Goal: Information Seeking & Learning: Learn about a topic

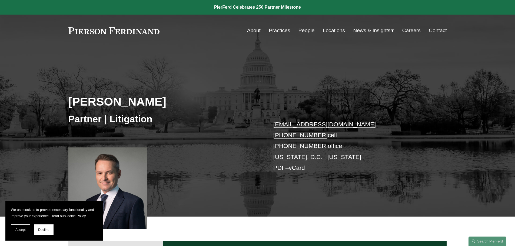
click at [22, 229] on span "Accept" at bounding box center [20, 230] width 10 height 4
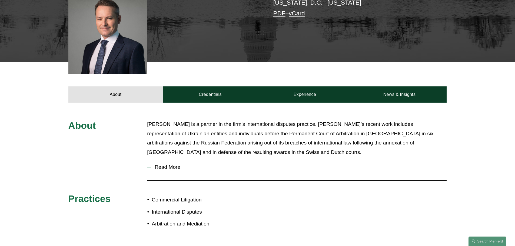
scroll to position [189, 0]
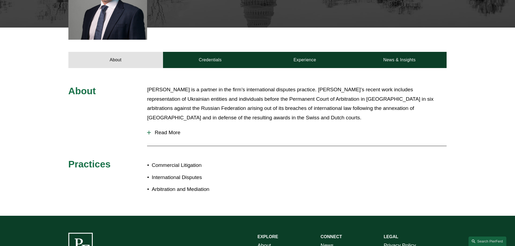
click at [169, 132] on span "Read More" at bounding box center [299, 133] width 296 height 6
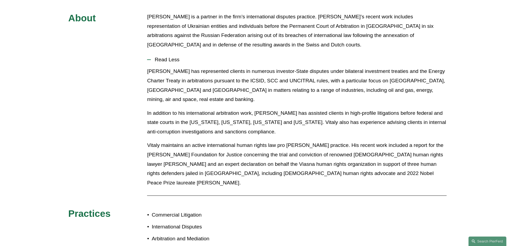
scroll to position [270, 0]
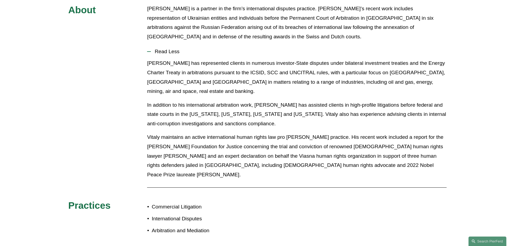
drag, startPoint x: 211, startPoint y: 104, endPoint x: 256, endPoint y: 121, distance: 48.2
click at [256, 121] on p "In addition to his international arbitration work, [PERSON_NAME] has assisted c…" at bounding box center [296, 114] width 299 height 28
drag, startPoint x: 254, startPoint y: 123, endPoint x: 240, endPoint y: 116, distance: 15.6
click at [240, 116] on p "In addition to his international arbitration work, [PERSON_NAME] has assisted c…" at bounding box center [296, 114] width 299 height 28
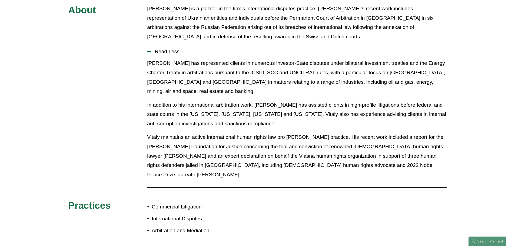
click at [240, 116] on p "In addition to his international arbitration work, [PERSON_NAME] has assisted c…" at bounding box center [296, 114] width 299 height 28
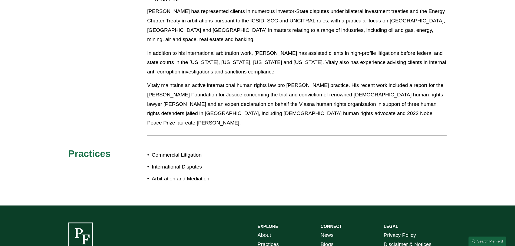
scroll to position [324, 0]
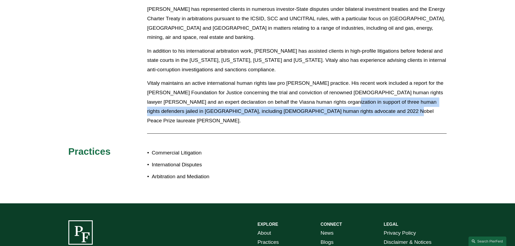
drag, startPoint x: 388, startPoint y: 113, endPoint x: 333, endPoint y: 103, distance: 57.0
click at [333, 103] on p "Vitaly maintains an active international human rights law pro [PERSON_NAME] pra…" at bounding box center [296, 102] width 299 height 47
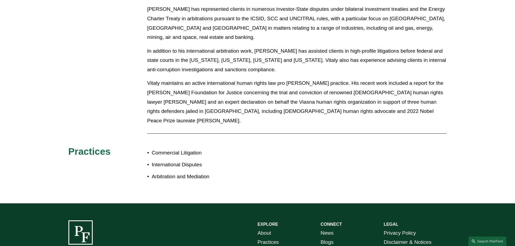
click at [269, 92] on p "Vitaly maintains an active international human rights law pro [PERSON_NAME] pra…" at bounding box center [296, 102] width 299 height 47
drag, startPoint x: 379, startPoint y: 92, endPoint x: 408, endPoint y: 92, distance: 29.2
click at [414, 94] on p "Vitaly maintains an active international human rights law pro [PERSON_NAME] pra…" at bounding box center [296, 102] width 299 height 47
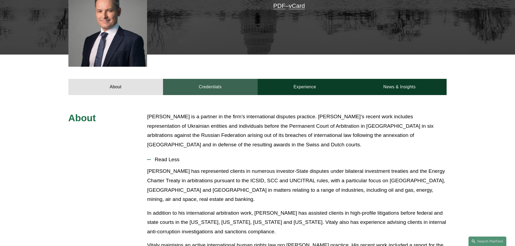
click at [209, 86] on link "Credentials" at bounding box center [210, 87] width 95 height 16
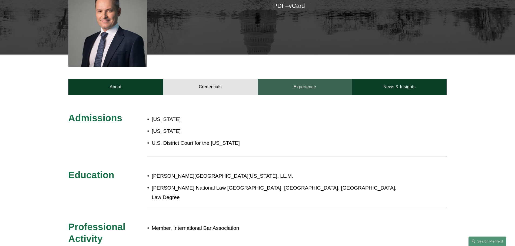
click at [299, 82] on link "Experience" at bounding box center [304, 87] width 95 height 16
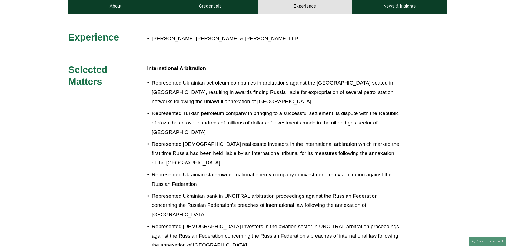
scroll to position [243, 0]
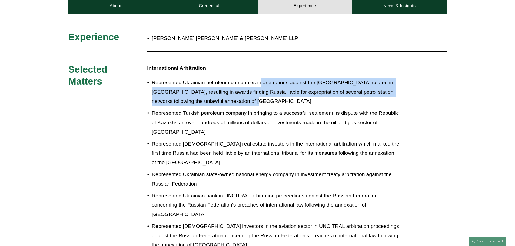
drag, startPoint x: 261, startPoint y: 80, endPoint x: 278, endPoint y: 101, distance: 26.7
click at [278, 101] on p "Represented Ukrainian petroleum companies in arbitrations against the [GEOGRAPH…" at bounding box center [275, 92] width 247 height 28
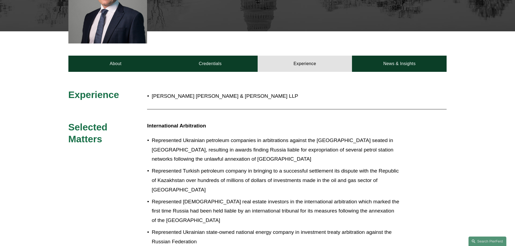
scroll to position [162, 0]
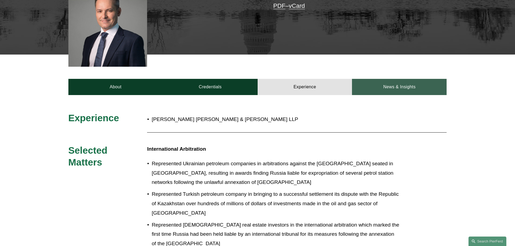
click at [401, 87] on link "News & Insights" at bounding box center [399, 87] width 95 height 16
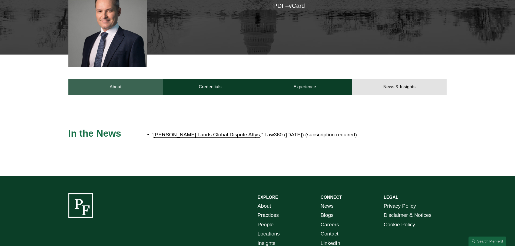
click at [120, 90] on link "About" at bounding box center [115, 87] width 95 height 16
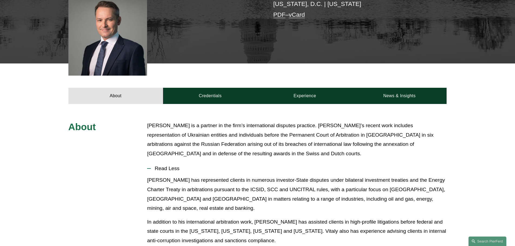
scroll to position [108, 0]
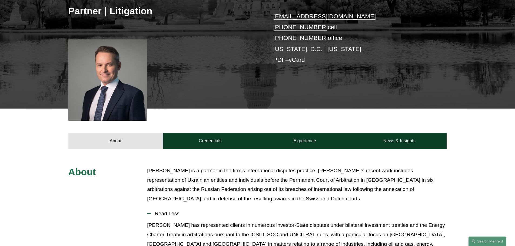
click at [277, 59] on link "PDF" at bounding box center [279, 59] width 12 height 7
